Goal: Navigation & Orientation: Find specific page/section

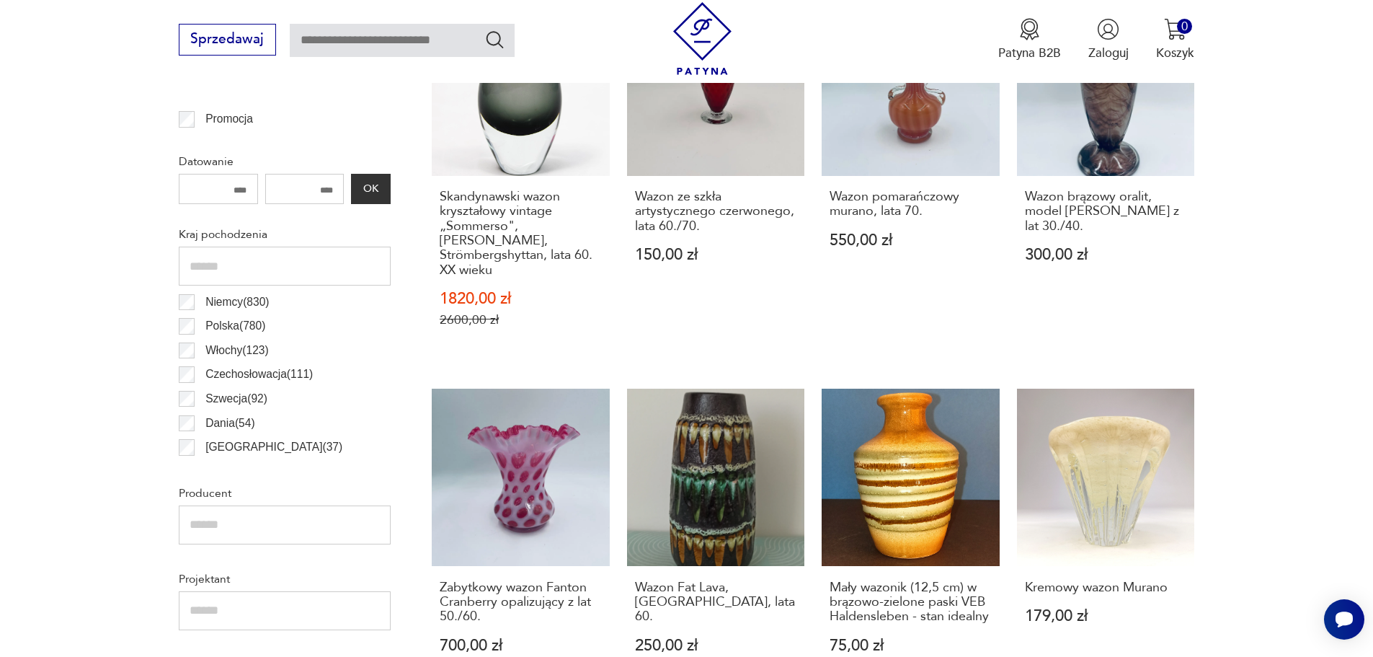
scroll to position [768, 0]
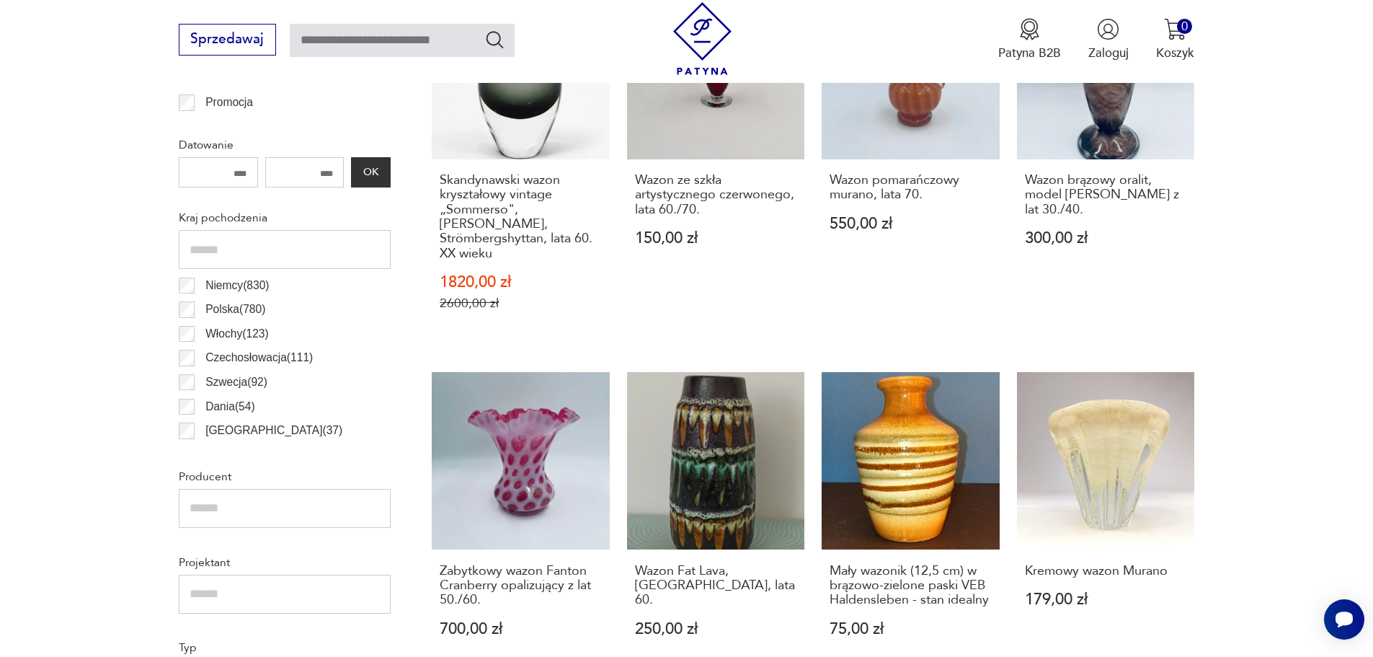
click at [198, 310] on label "Polska ( 780 )" at bounding box center [230, 310] width 71 height 25
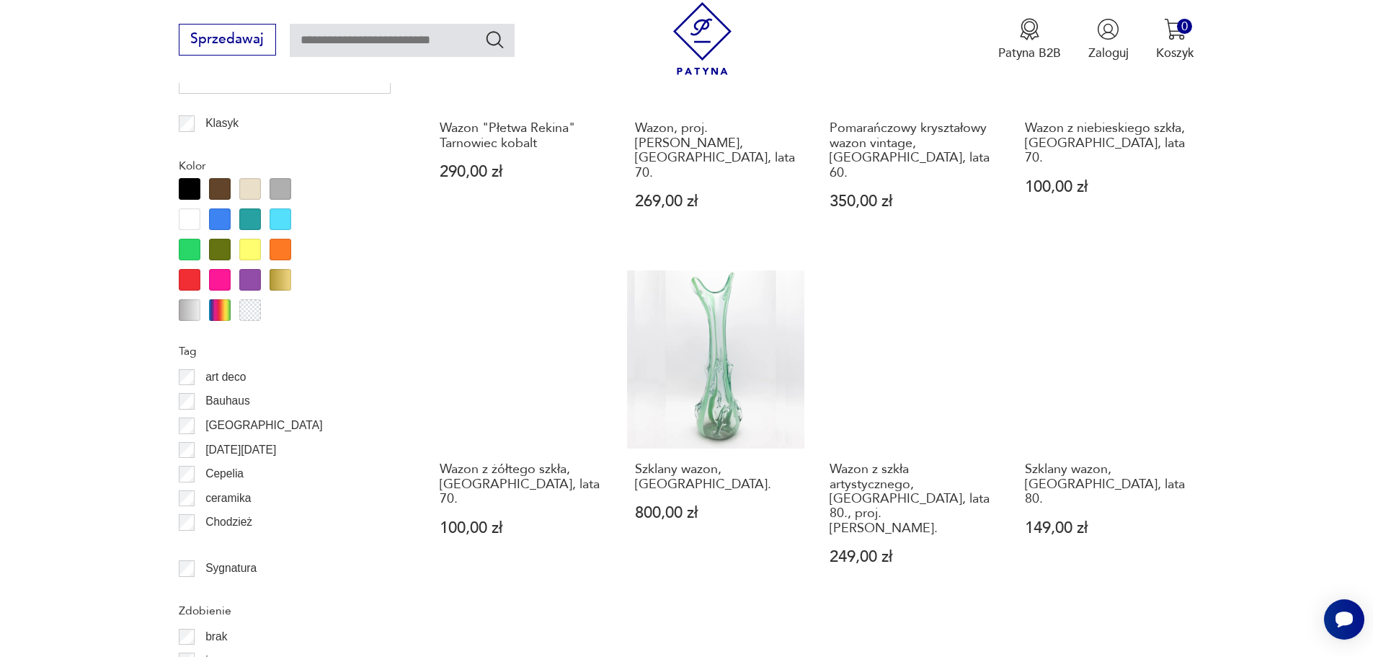
scroll to position [1561, 0]
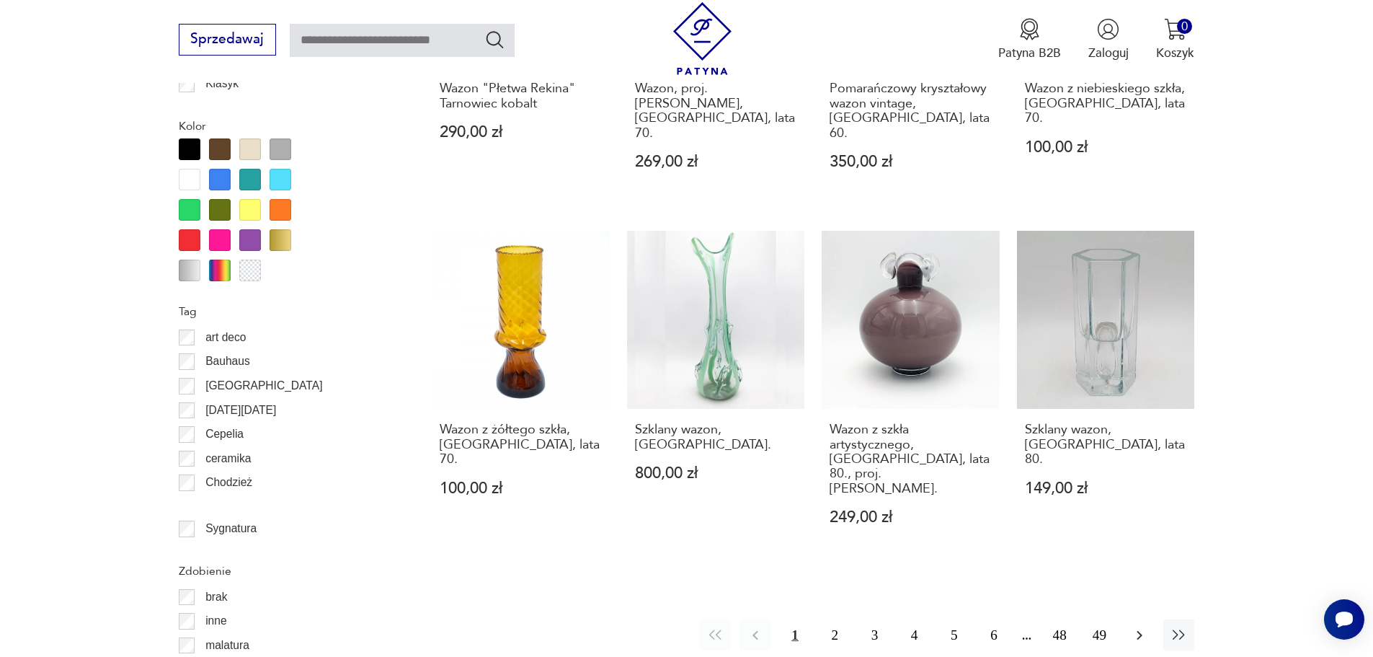
click at [1138, 626] on icon "button" at bounding box center [1139, 634] width 17 height 17
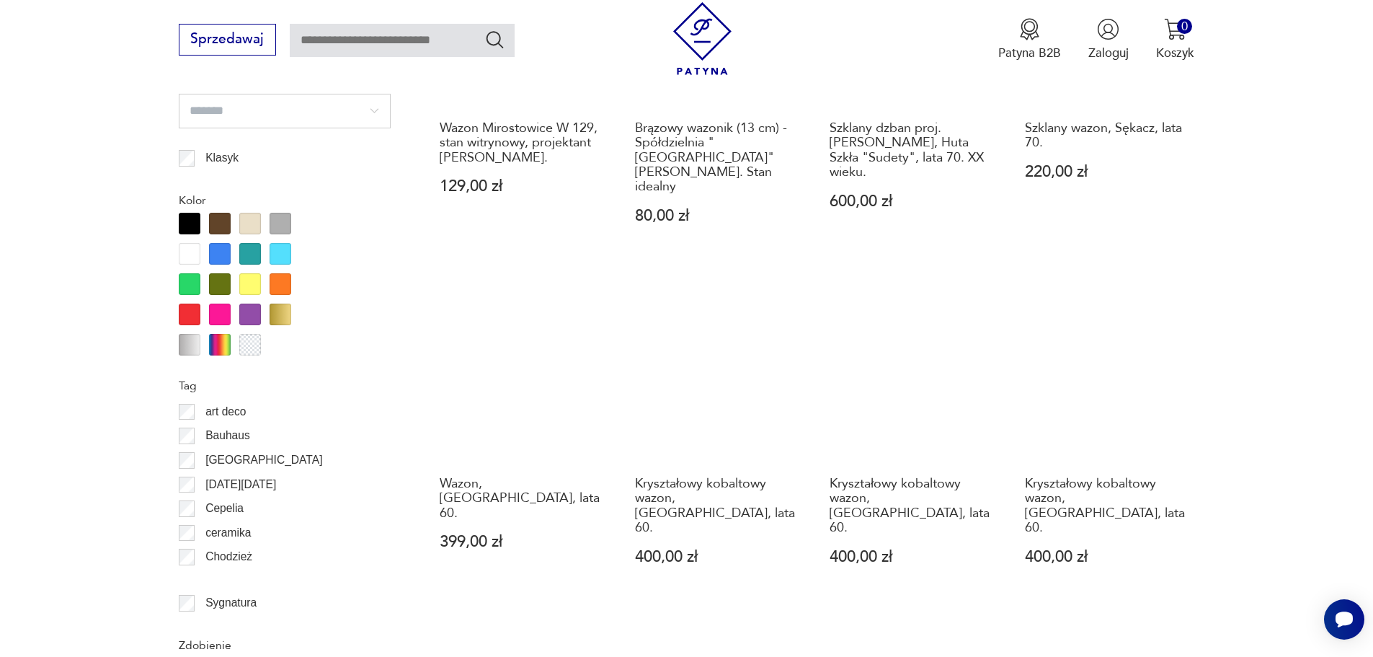
scroll to position [1489, 0]
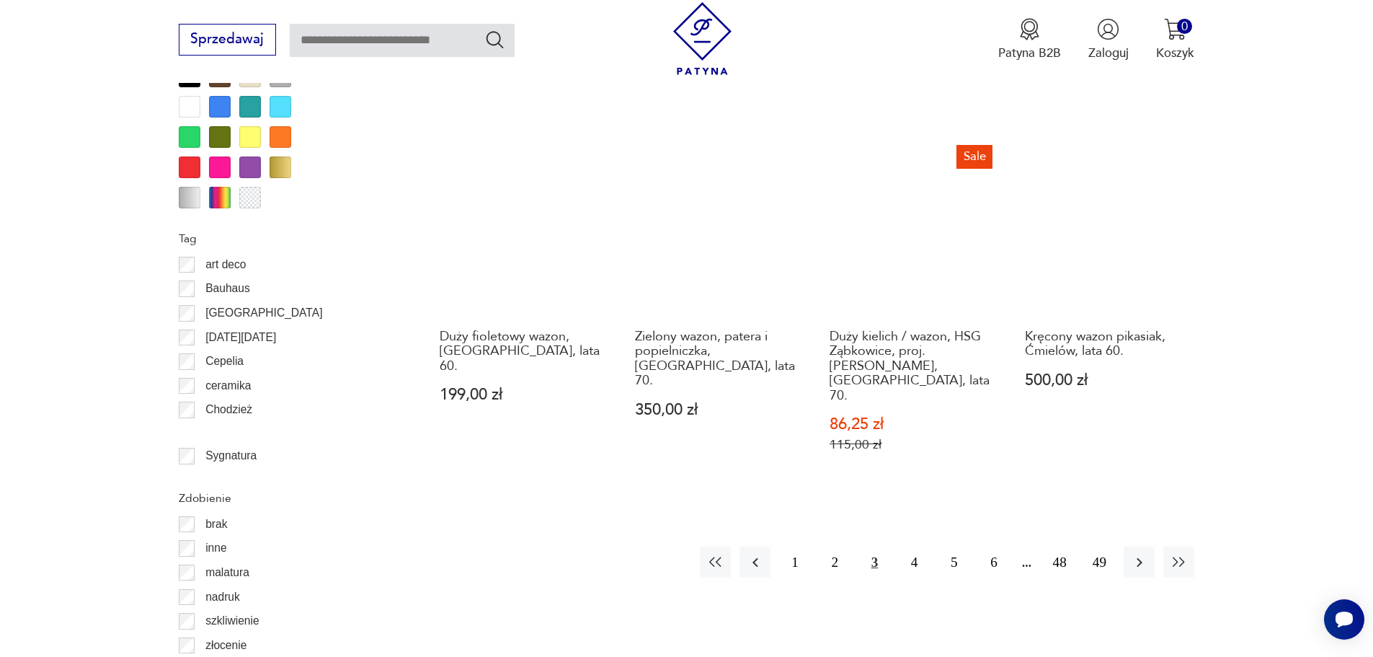
scroll to position [1633, 0]
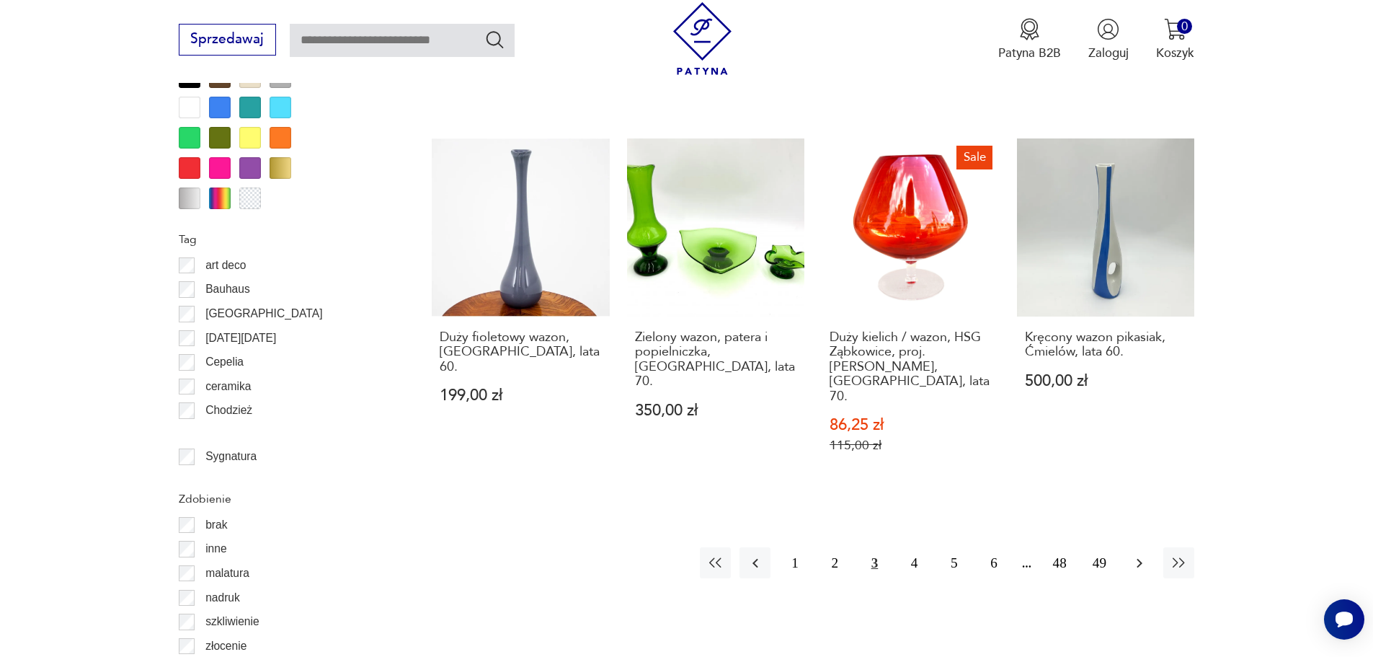
click at [1140, 558] on icon "button" at bounding box center [1140, 562] width 6 height 9
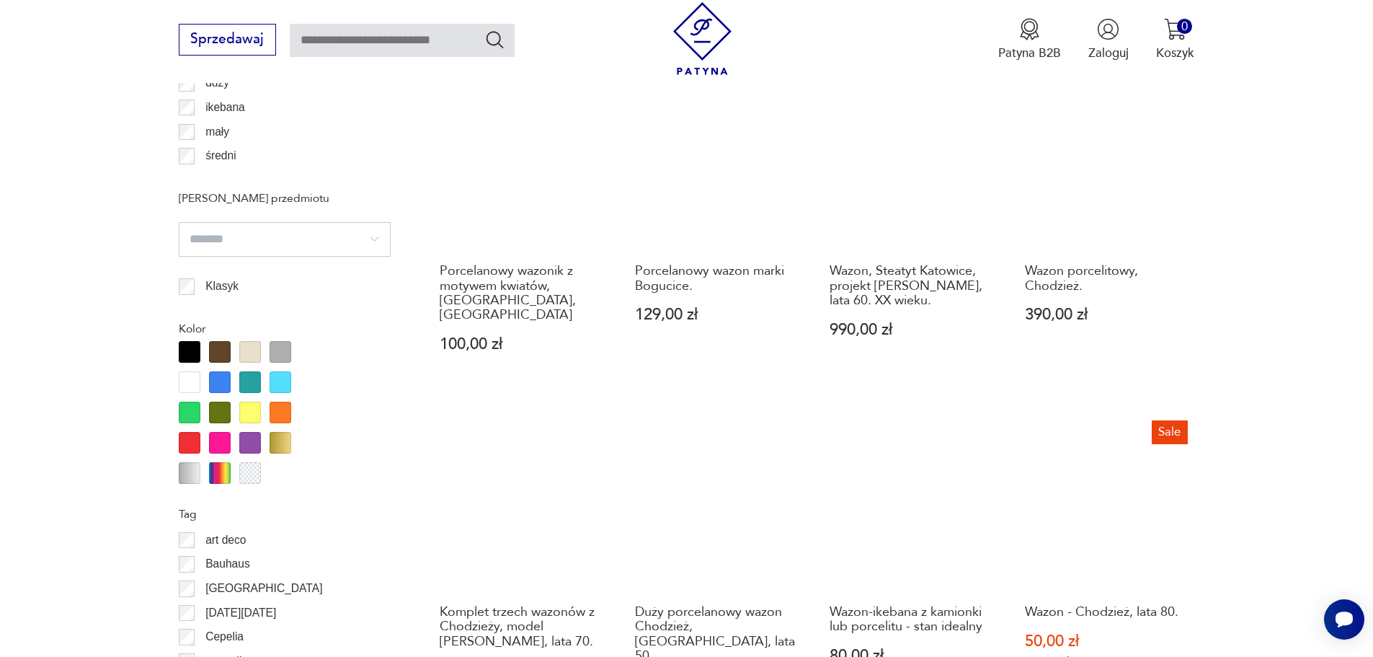
scroll to position [1561, 0]
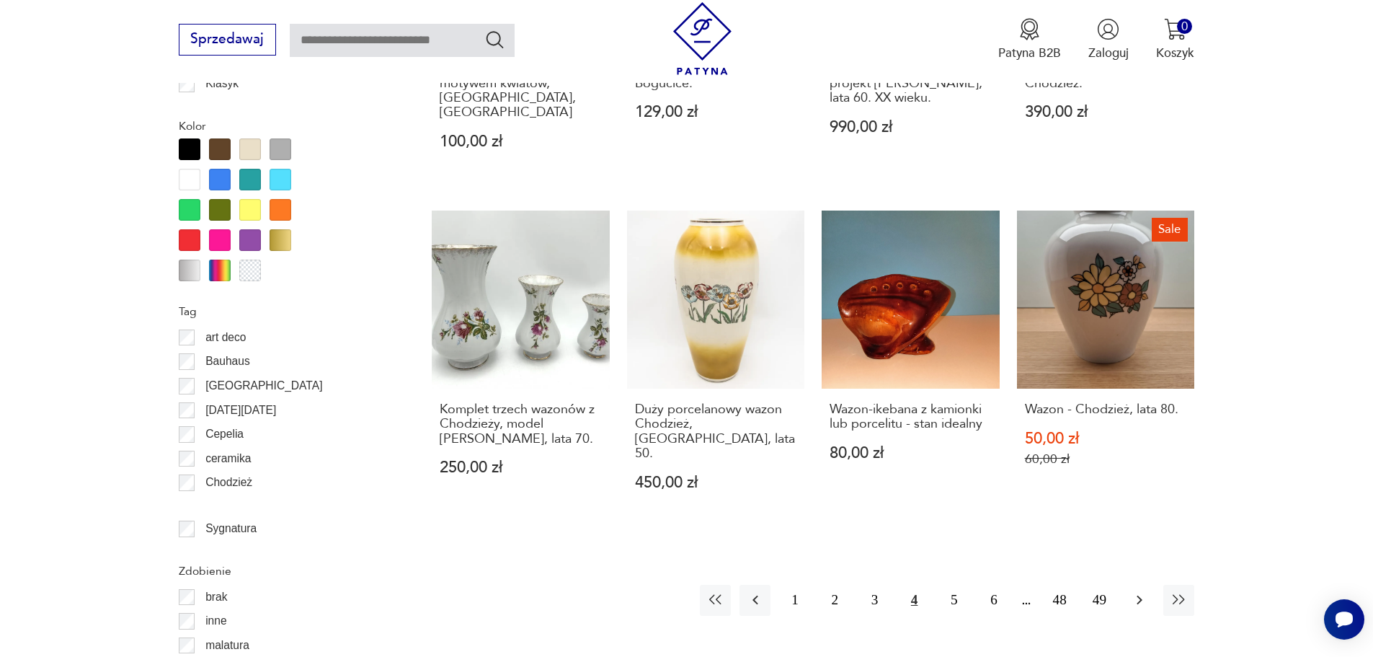
click at [1137, 591] on icon "button" at bounding box center [1139, 599] width 17 height 17
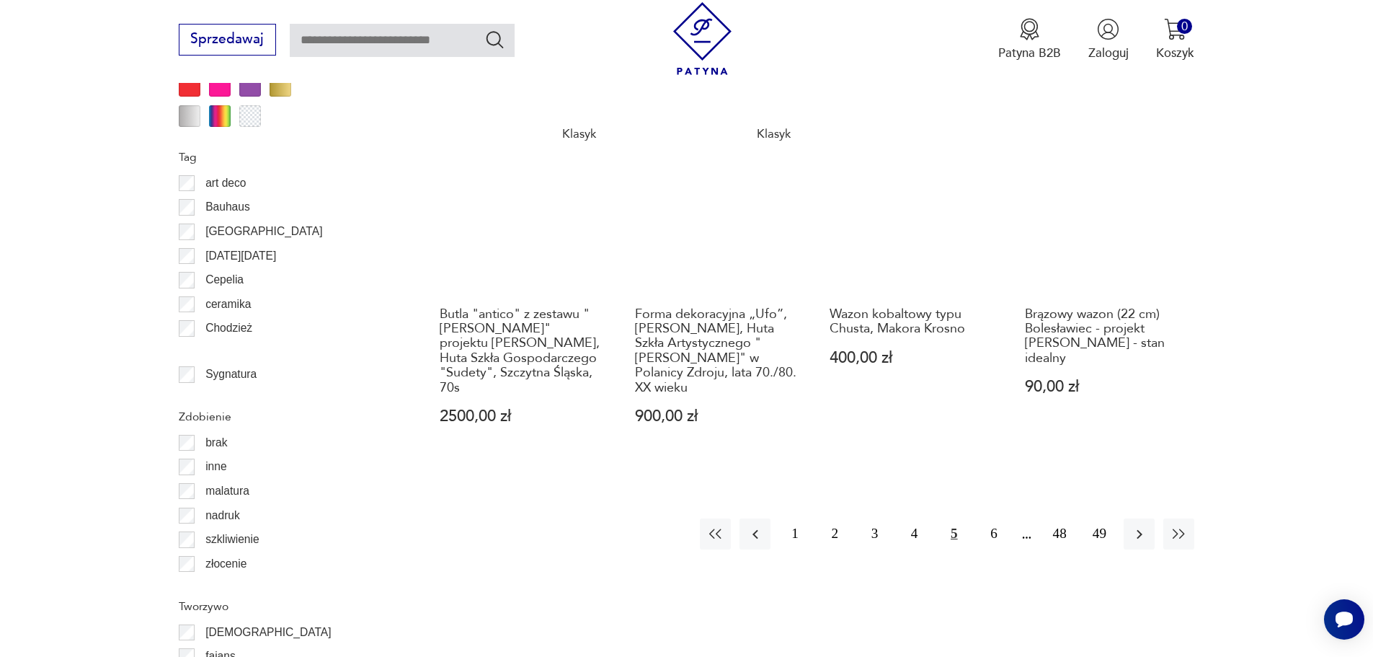
scroll to position [1633, 0]
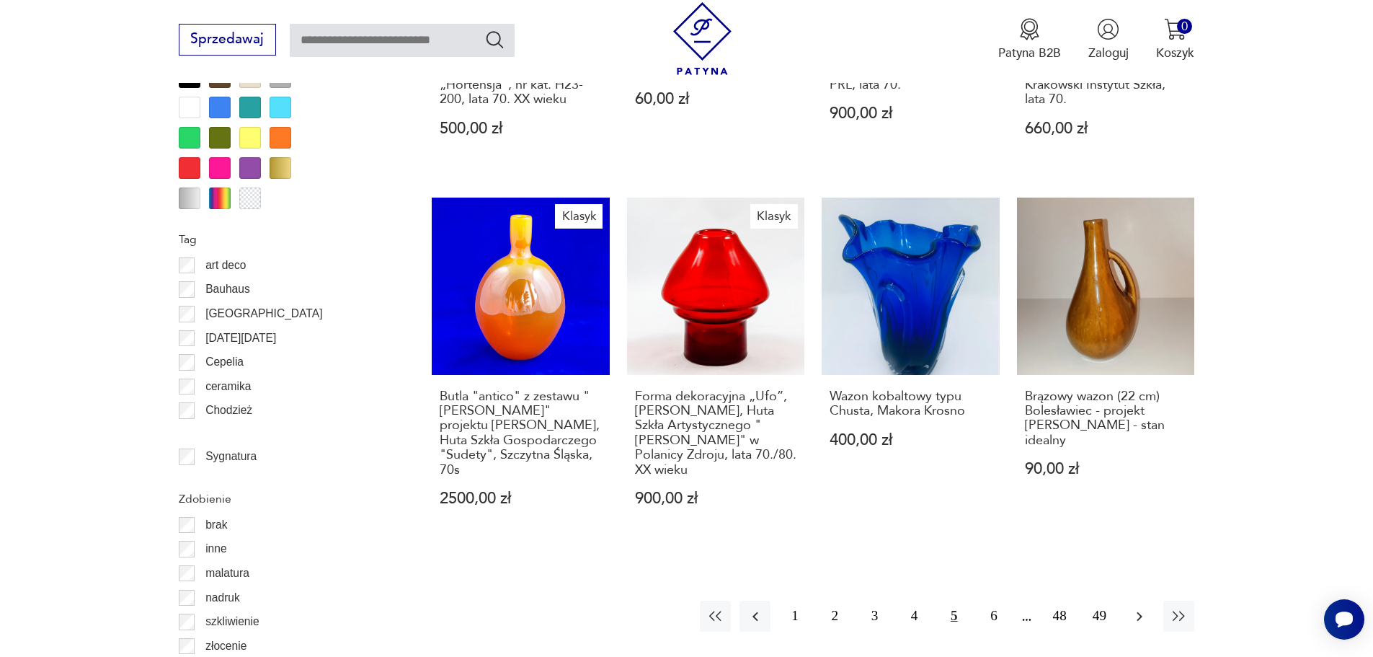
click at [1137, 608] on icon "button" at bounding box center [1139, 616] width 17 height 17
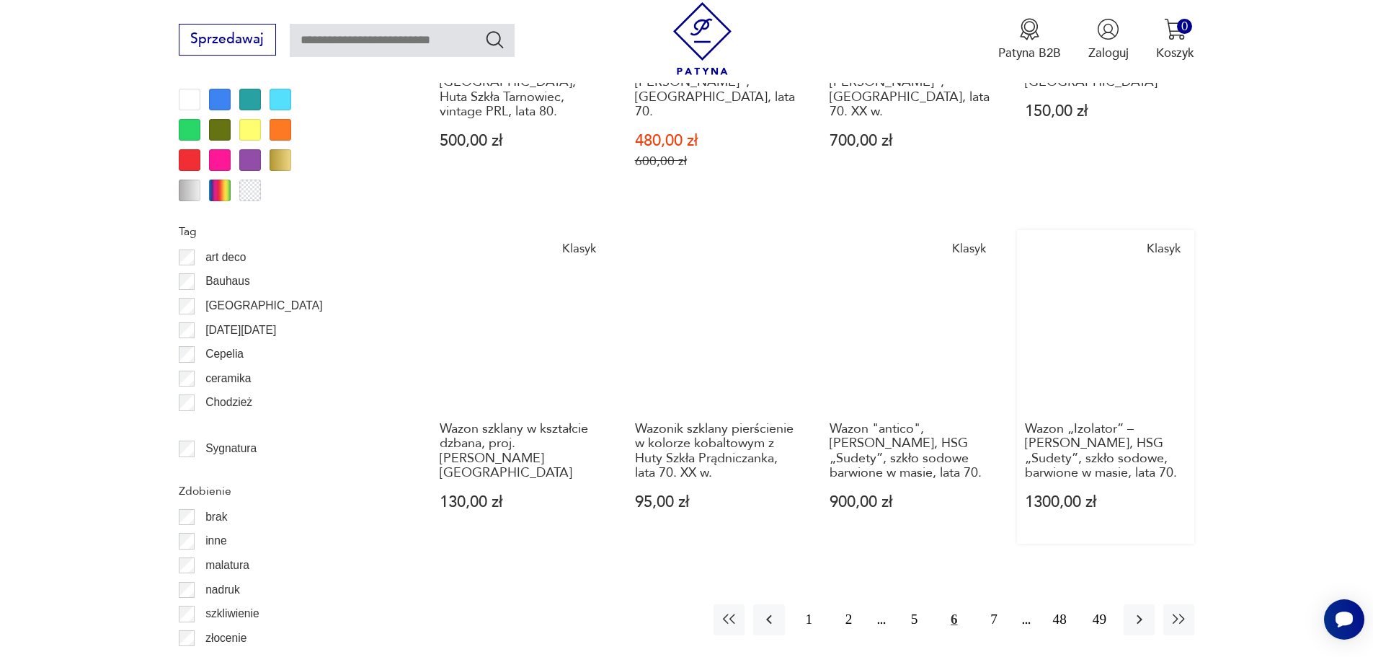
scroll to position [1849, 0]
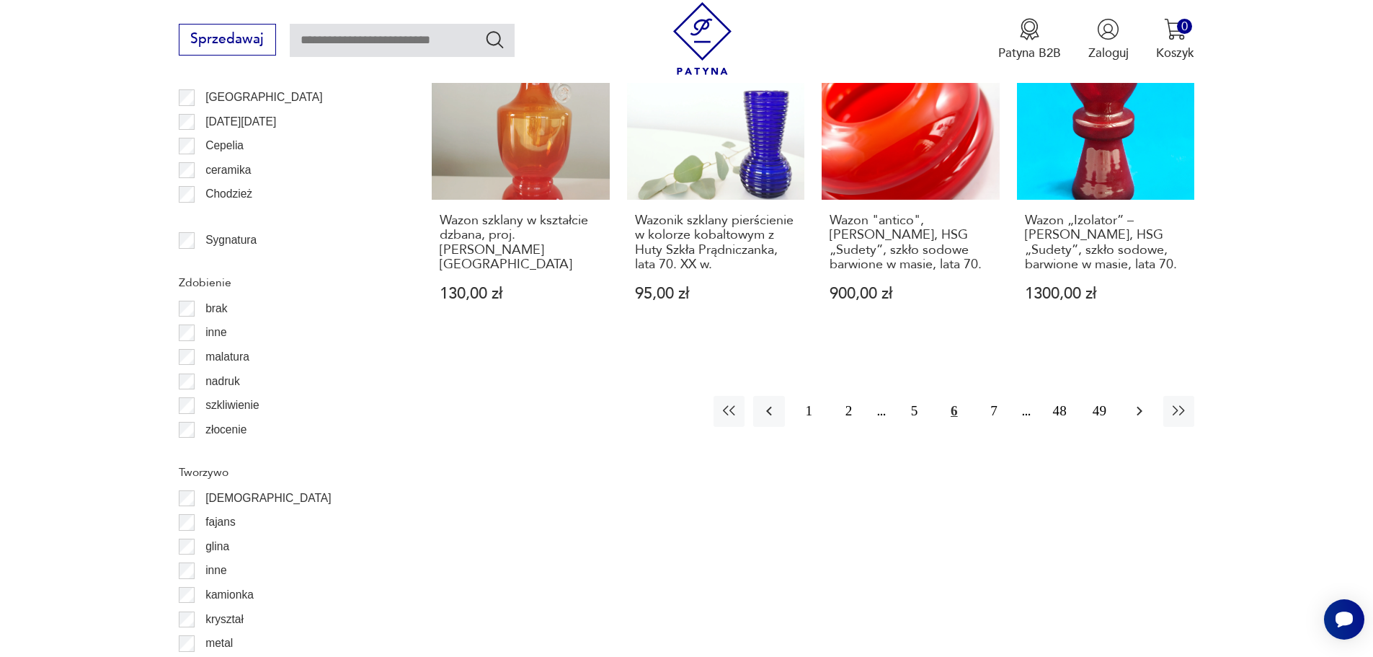
click at [1136, 402] on icon "button" at bounding box center [1139, 410] width 17 height 17
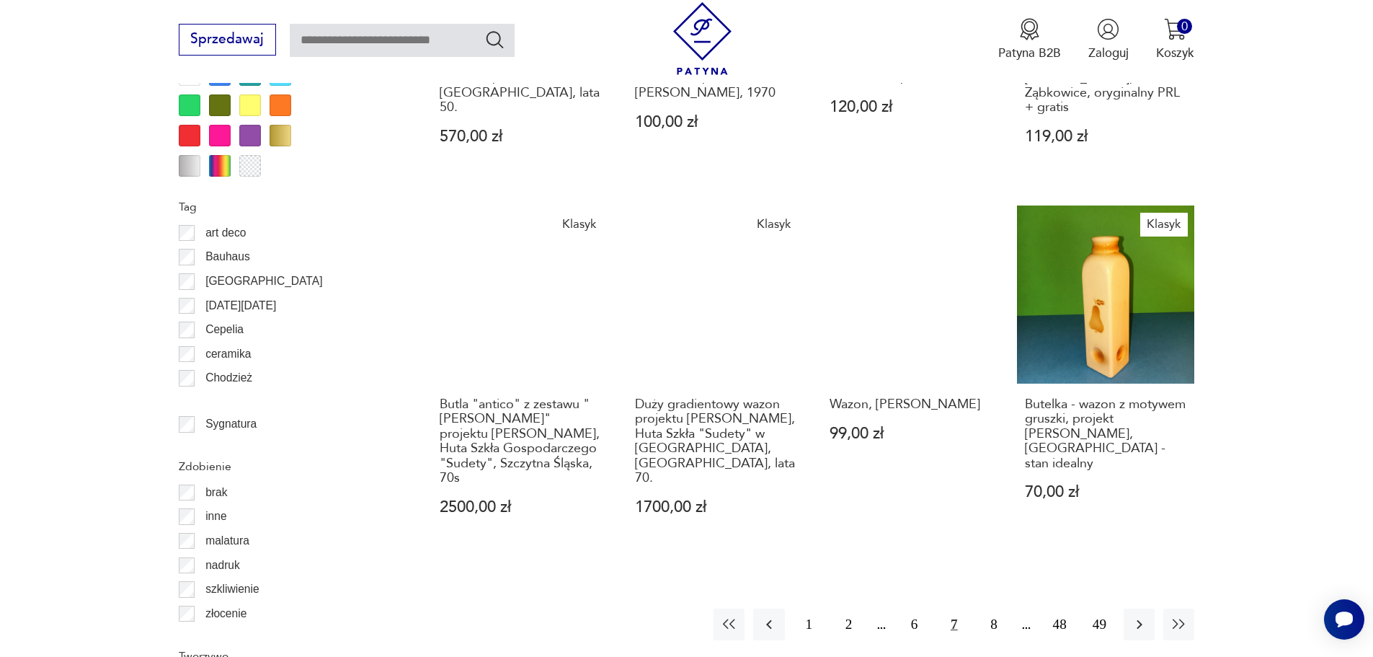
scroll to position [1777, 0]
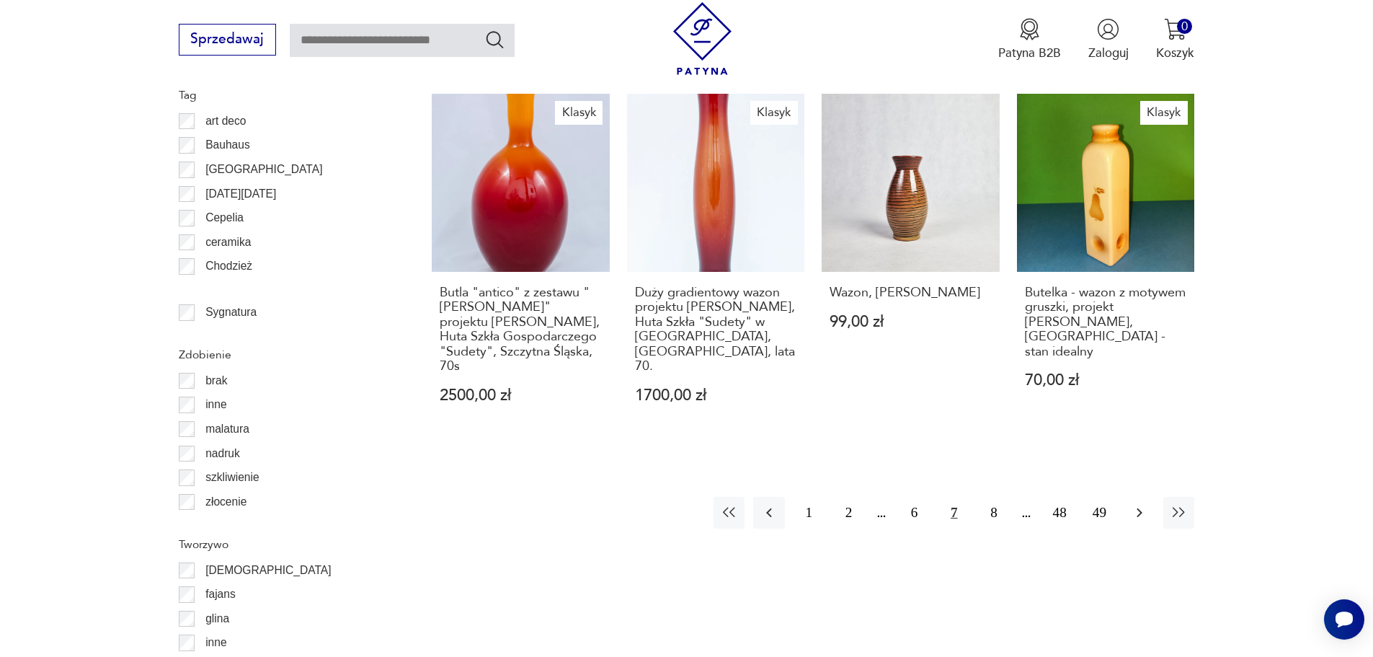
click at [1131, 504] on icon "button" at bounding box center [1139, 512] width 17 height 17
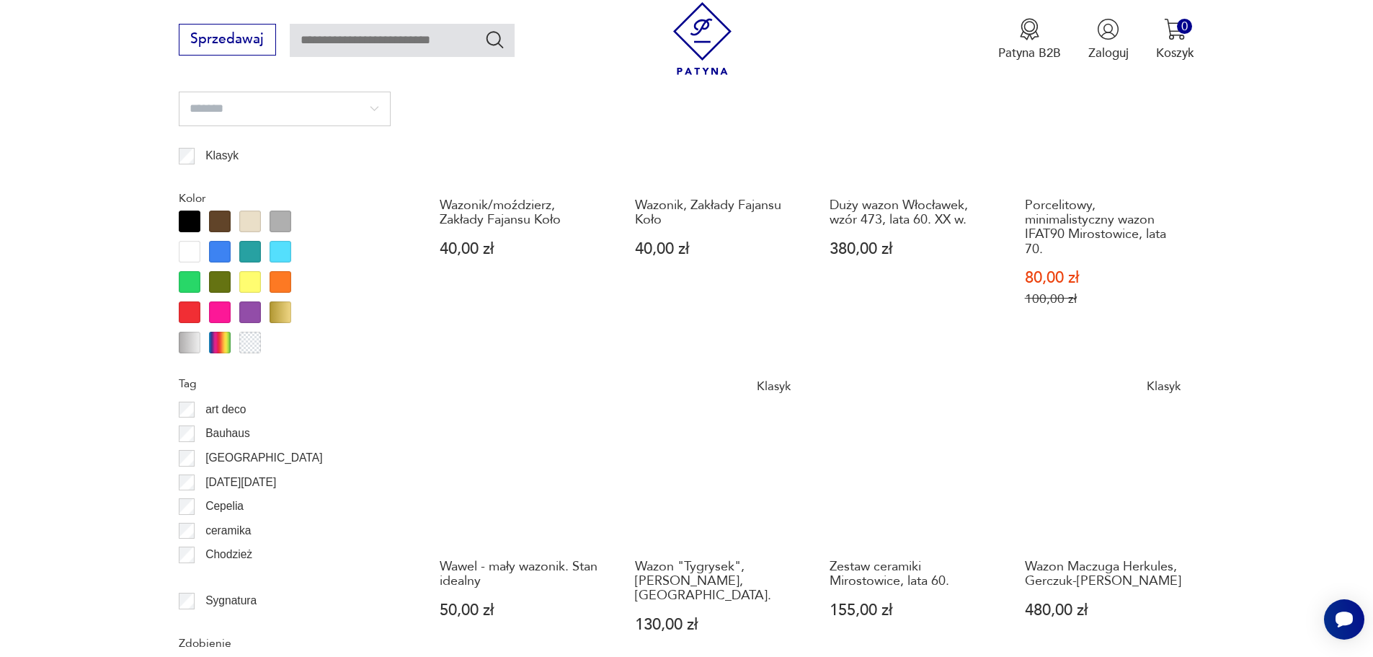
scroll to position [1705, 0]
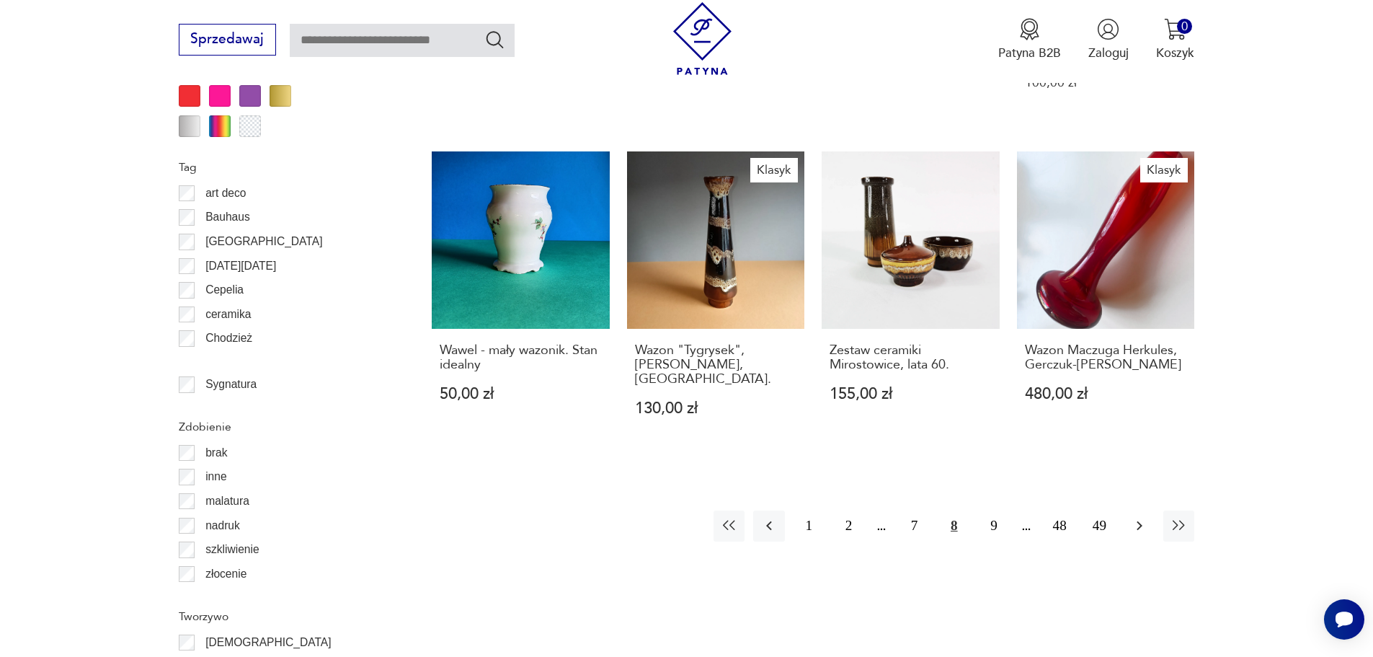
click at [1133, 517] on icon "button" at bounding box center [1139, 525] width 17 height 17
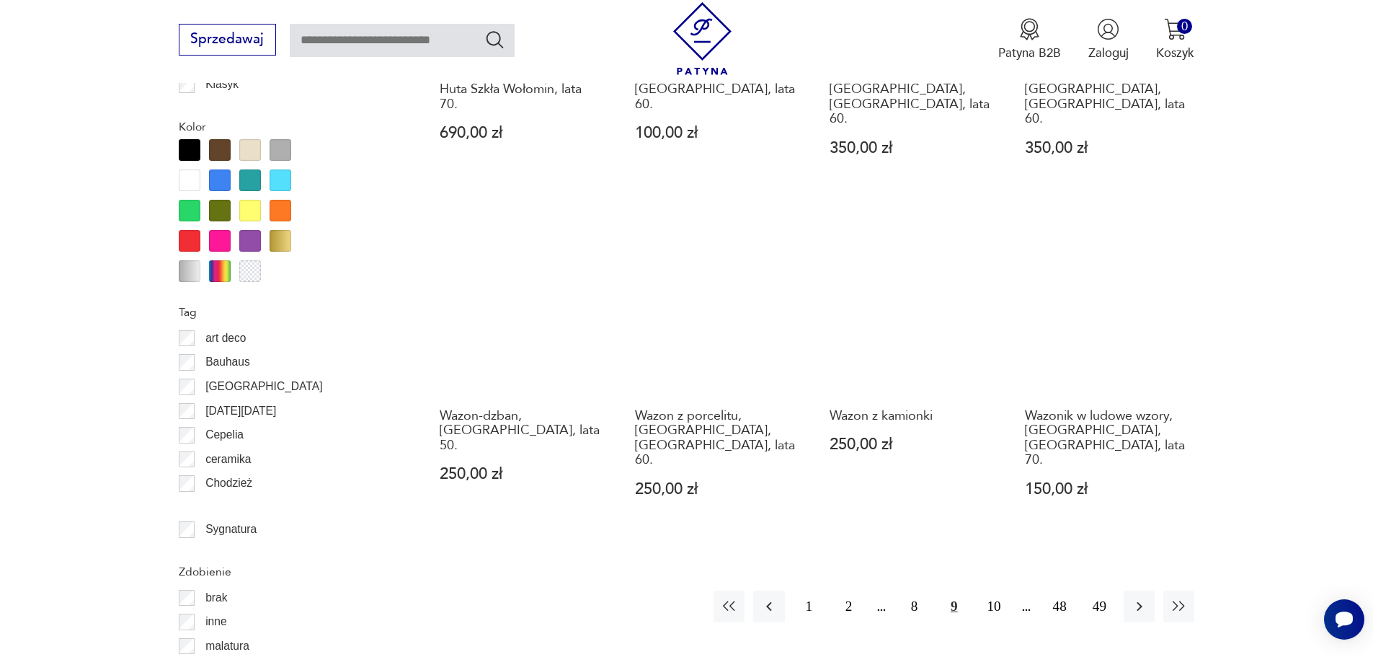
scroll to position [1561, 0]
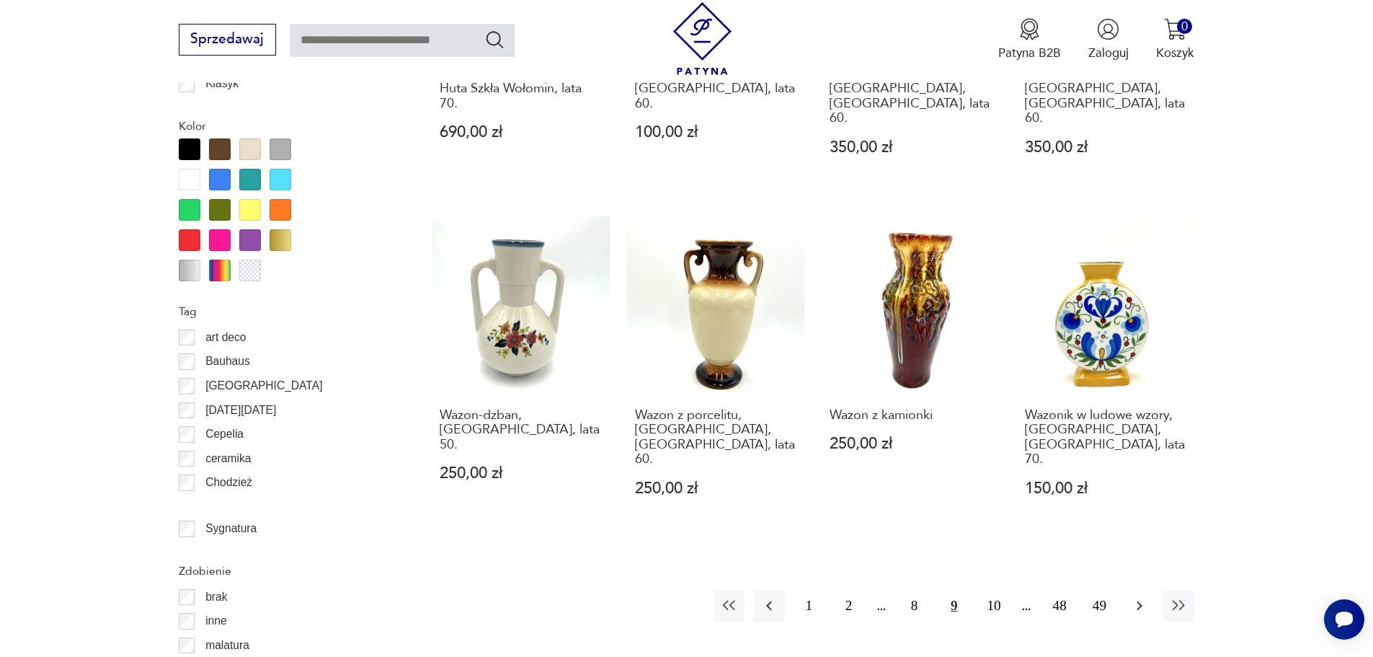
click at [1141, 601] on icon "button" at bounding box center [1140, 605] width 6 height 9
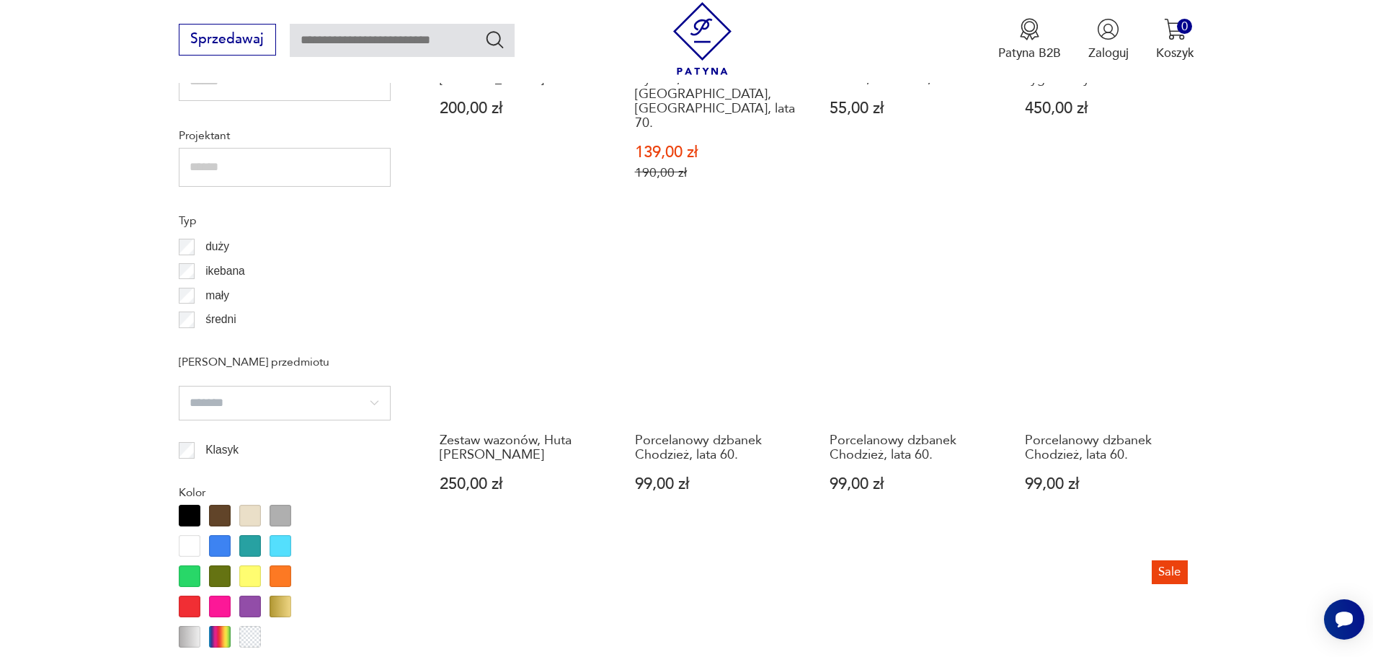
scroll to position [1273, 0]
